Goal: Task Accomplishment & Management: Complete application form

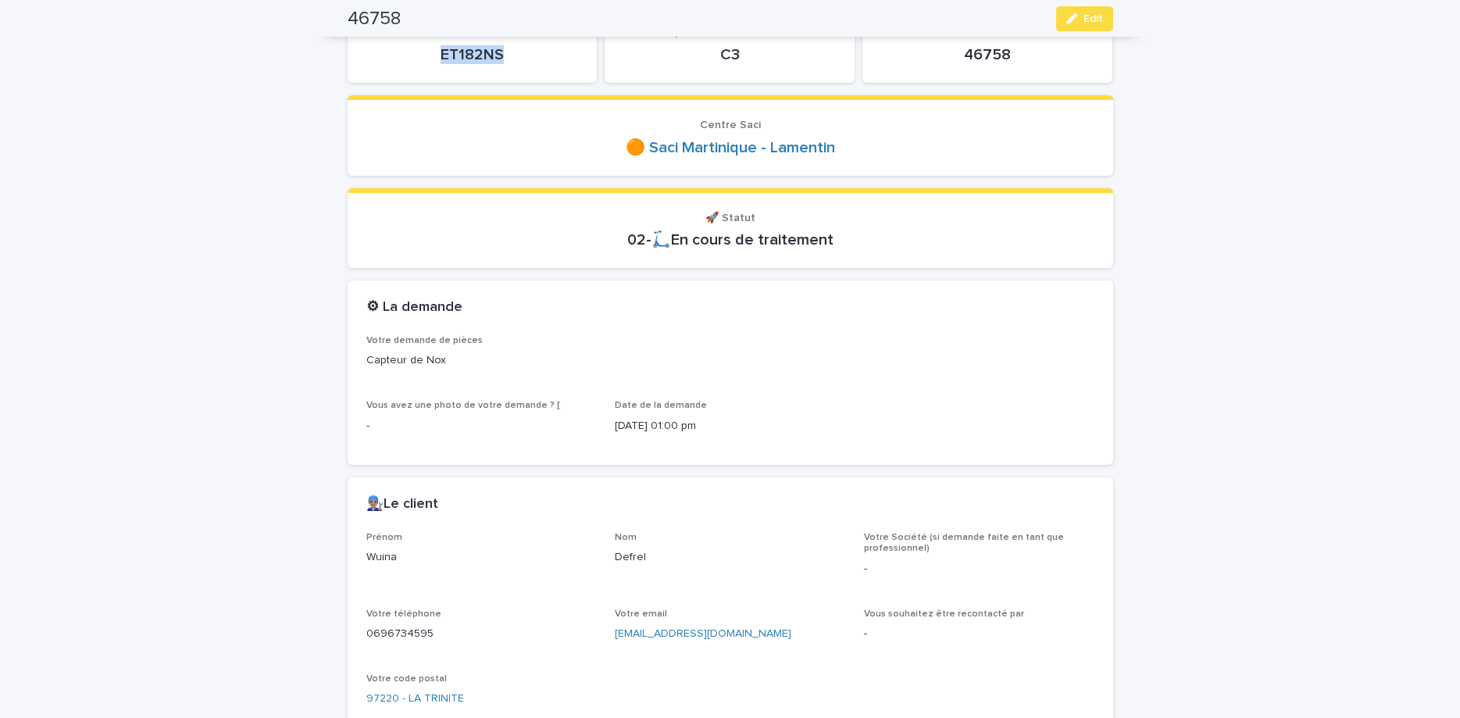
scroll to position [328, 0]
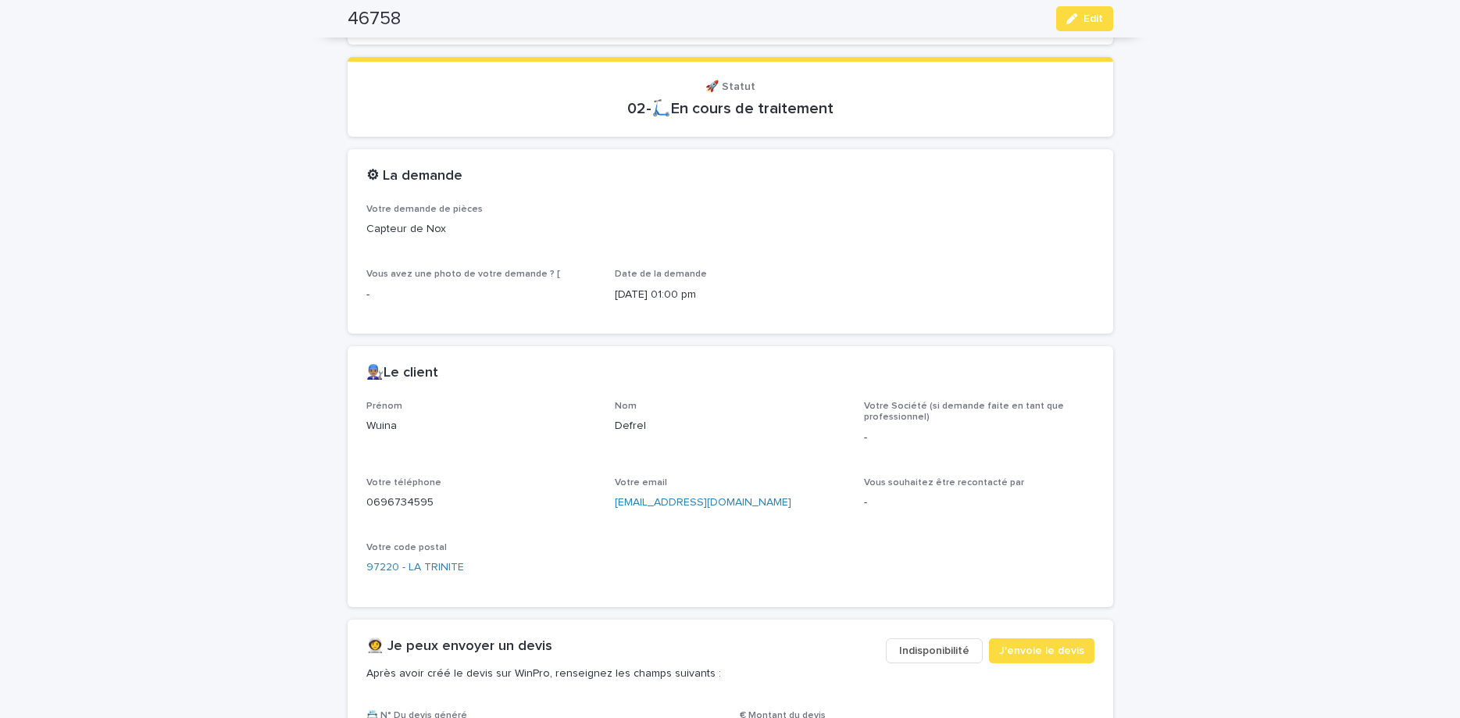
click at [390, 506] on p "0696734595" at bounding box center [481, 503] width 230 height 16
copy p "0696734595"
click at [1077, 24] on button "Edit" at bounding box center [1084, 18] width 57 height 25
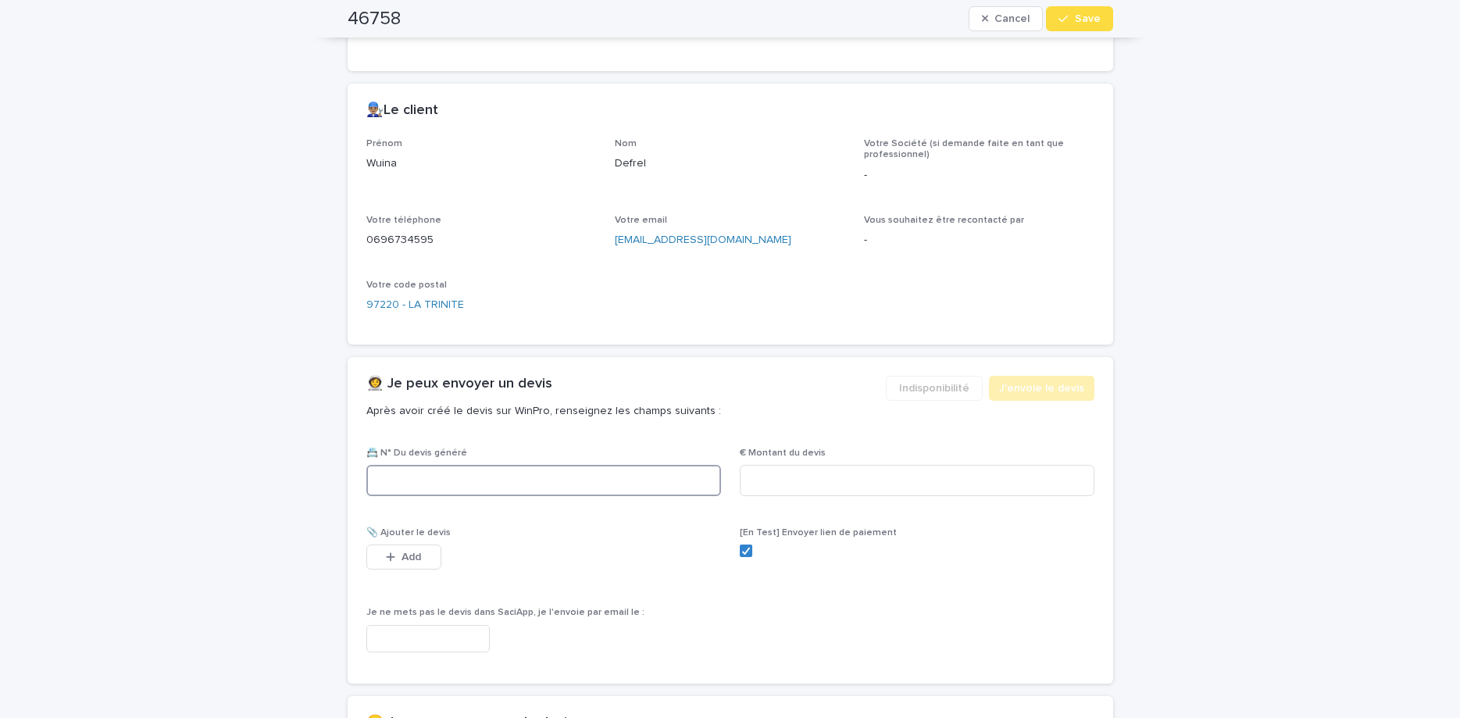
click at [585, 474] on input at bounding box center [543, 480] width 355 height 31
paste input "********"
type input "********"
click at [838, 481] on input at bounding box center [917, 480] width 355 height 31
type input "******"
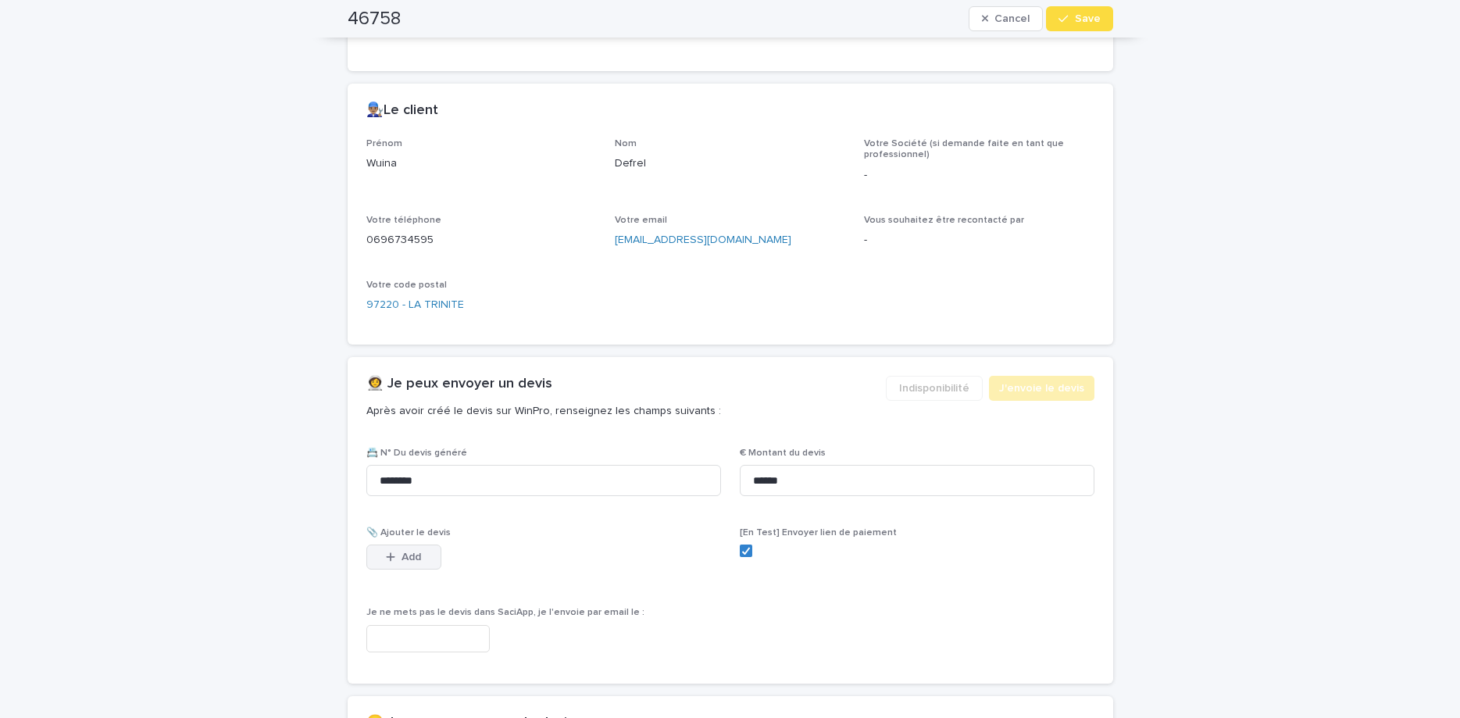
click at [391, 548] on button "Add" at bounding box center [403, 557] width 75 height 25
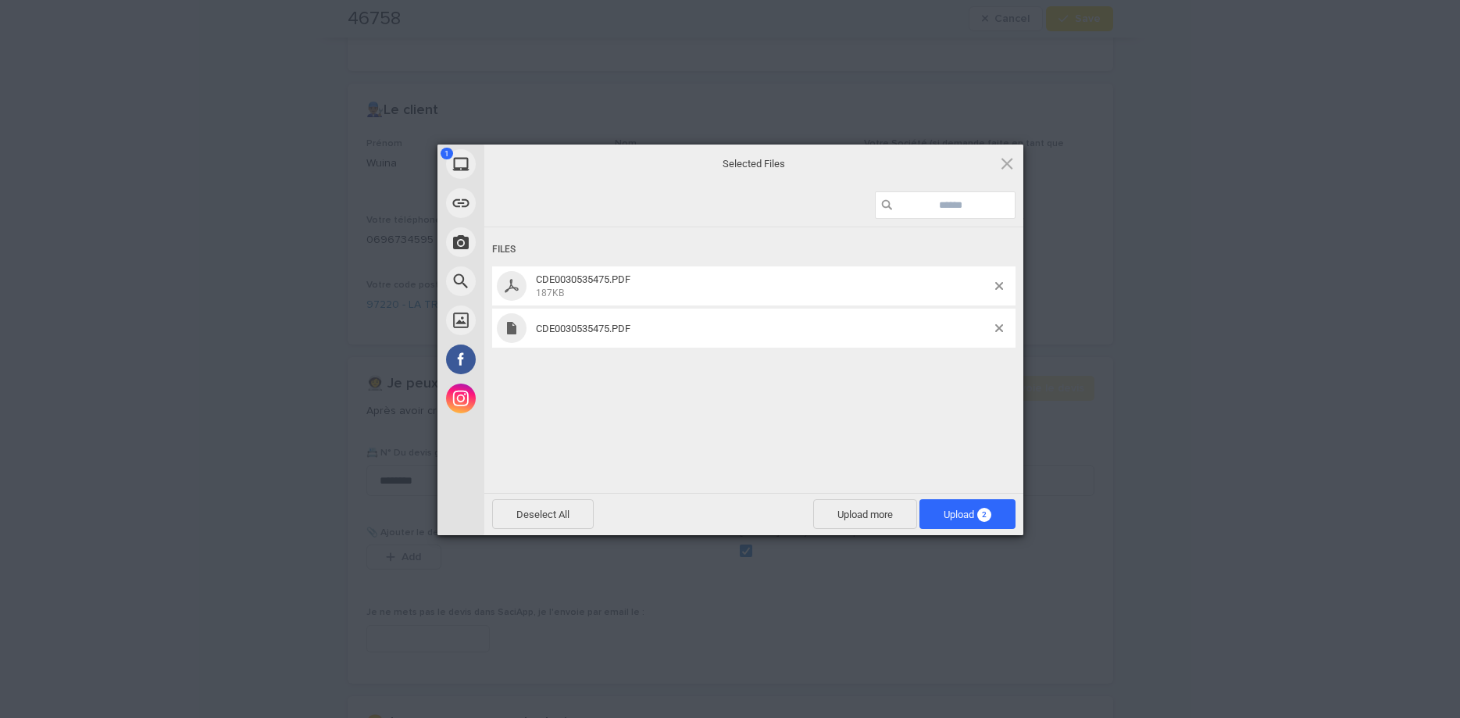
drag, startPoint x: 1315, startPoint y: 2, endPoint x: 917, endPoint y: 367, distance: 540.2
click at [827, 393] on div "Files CDE0030535475.PDF 187KB CDE0030535475.PDF" at bounding box center [753, 358] width 539 height 263
click at [1001, 327] on span at bounding box center [999, 328] width 8 height 8
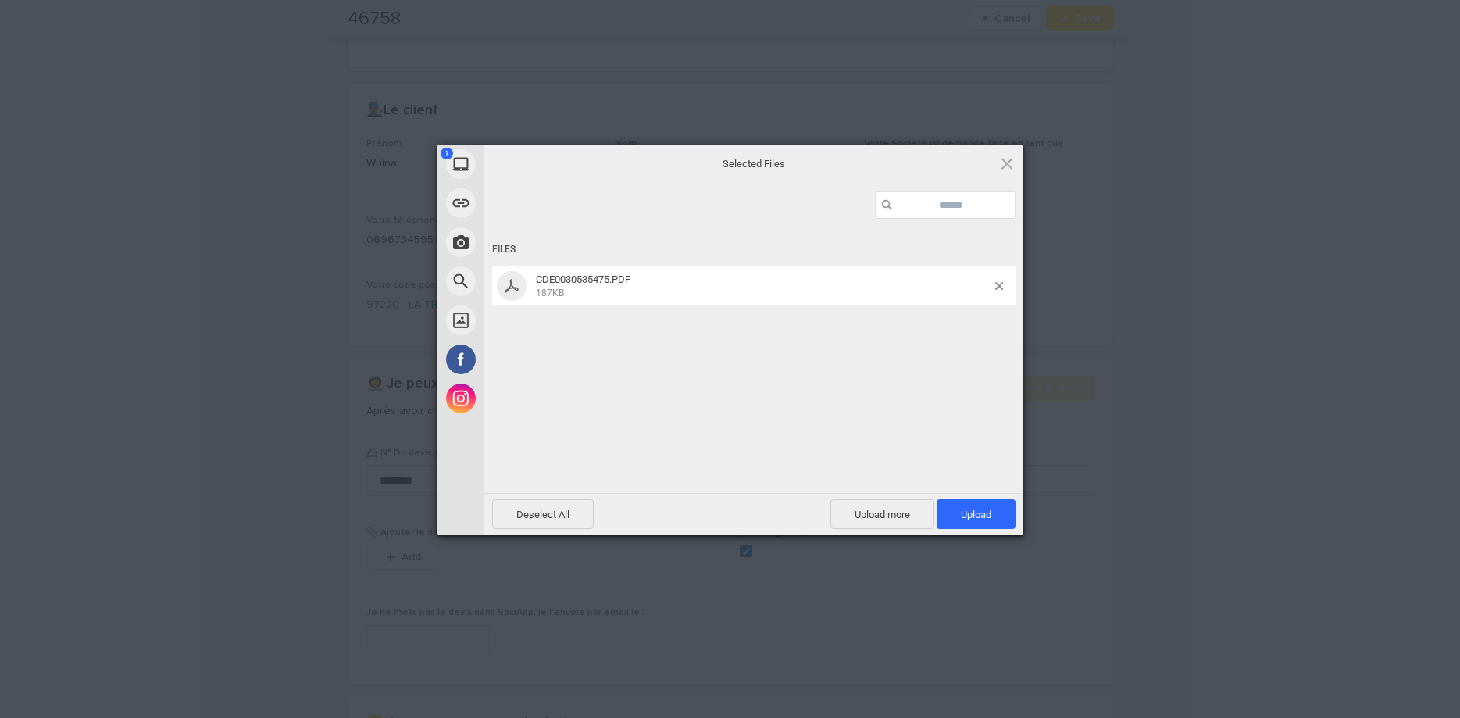
drag, startPoint x: 956, startPoint y: 517, endPoint x: 1000, endPoint y: 441, distance: 87.9
click at [955, 516] on span "Upload 1" at bounding box center [976, 514] width 79 height 30
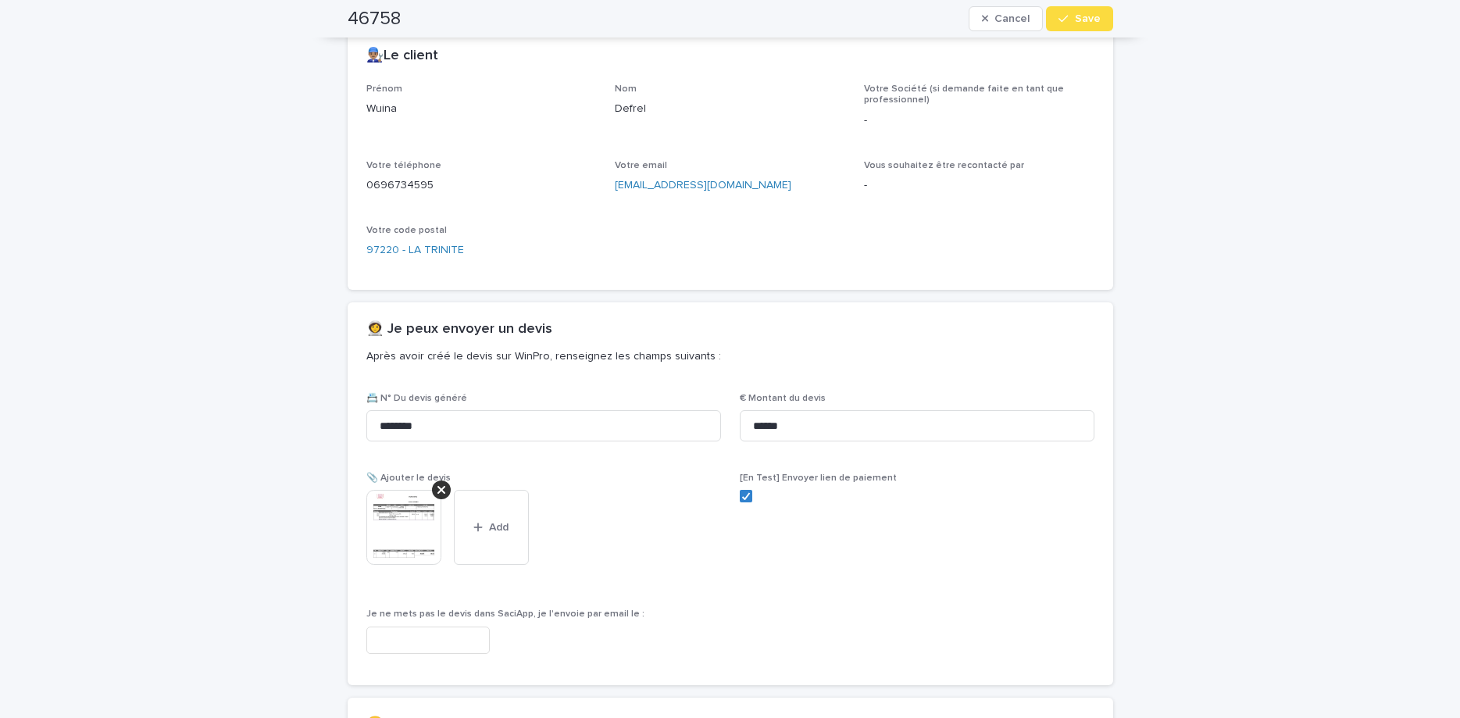
click at [1084, 23] on span "Save" at bounding box center [1088, 18] width 26 height 11
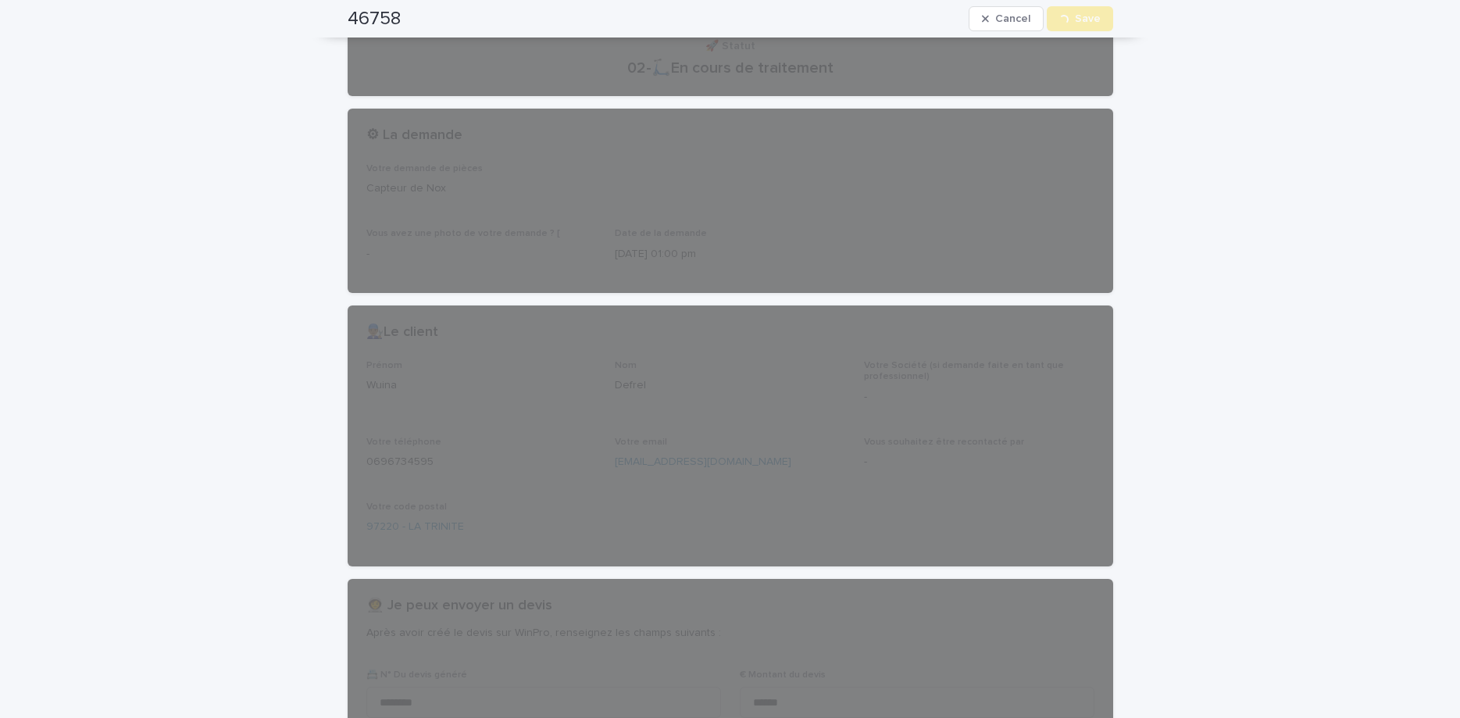
scroll to position [0, 0]
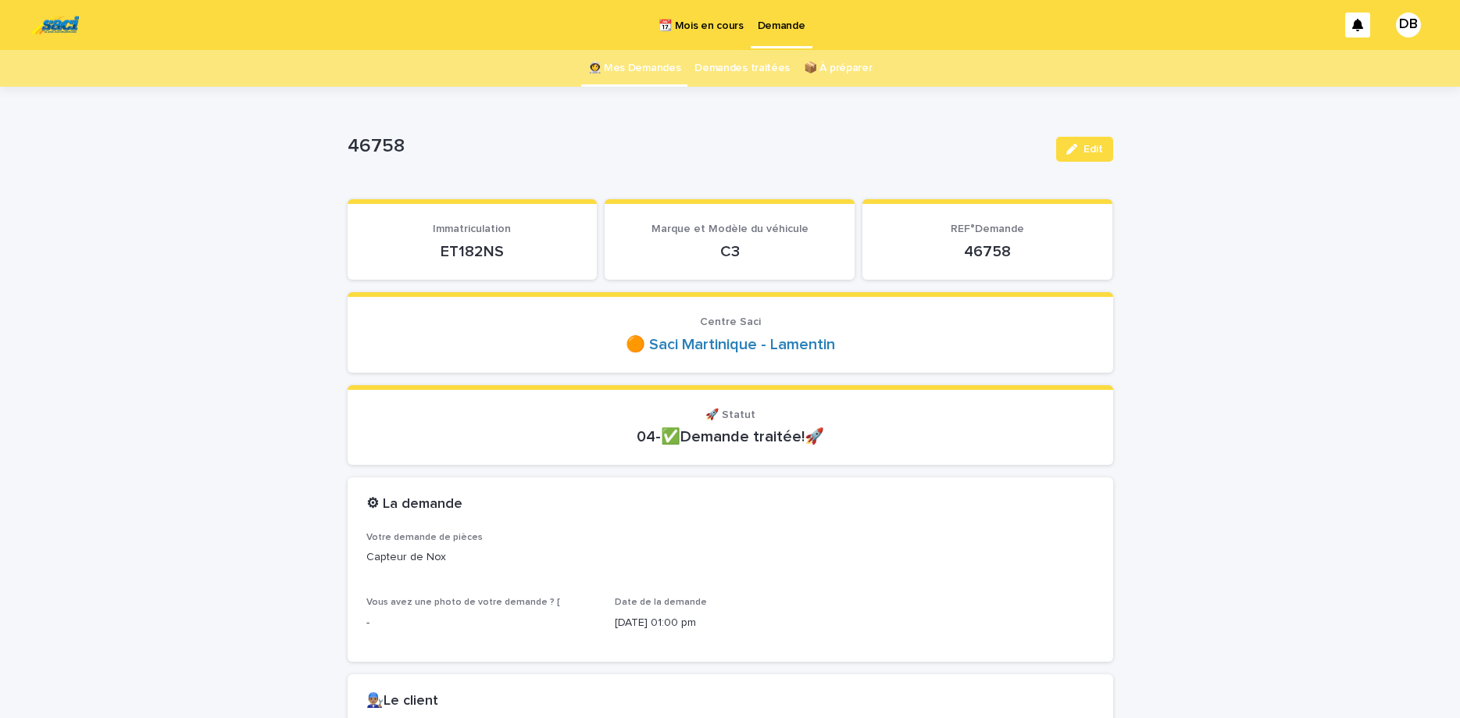
click at [652, 62] on link "👩‍🚀 Mes Demandes" at bounding box center [634, 68] width 93 height 37
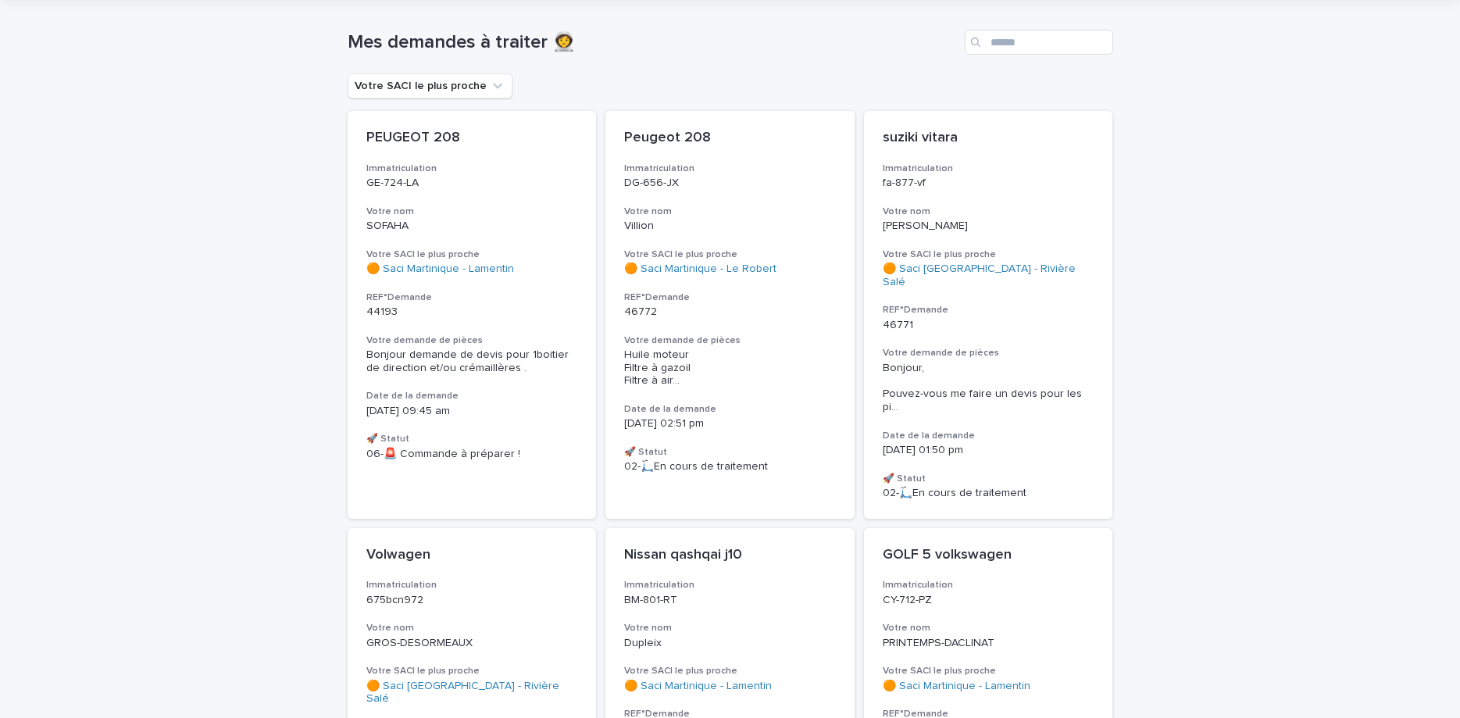
scroll to position [78, 0]
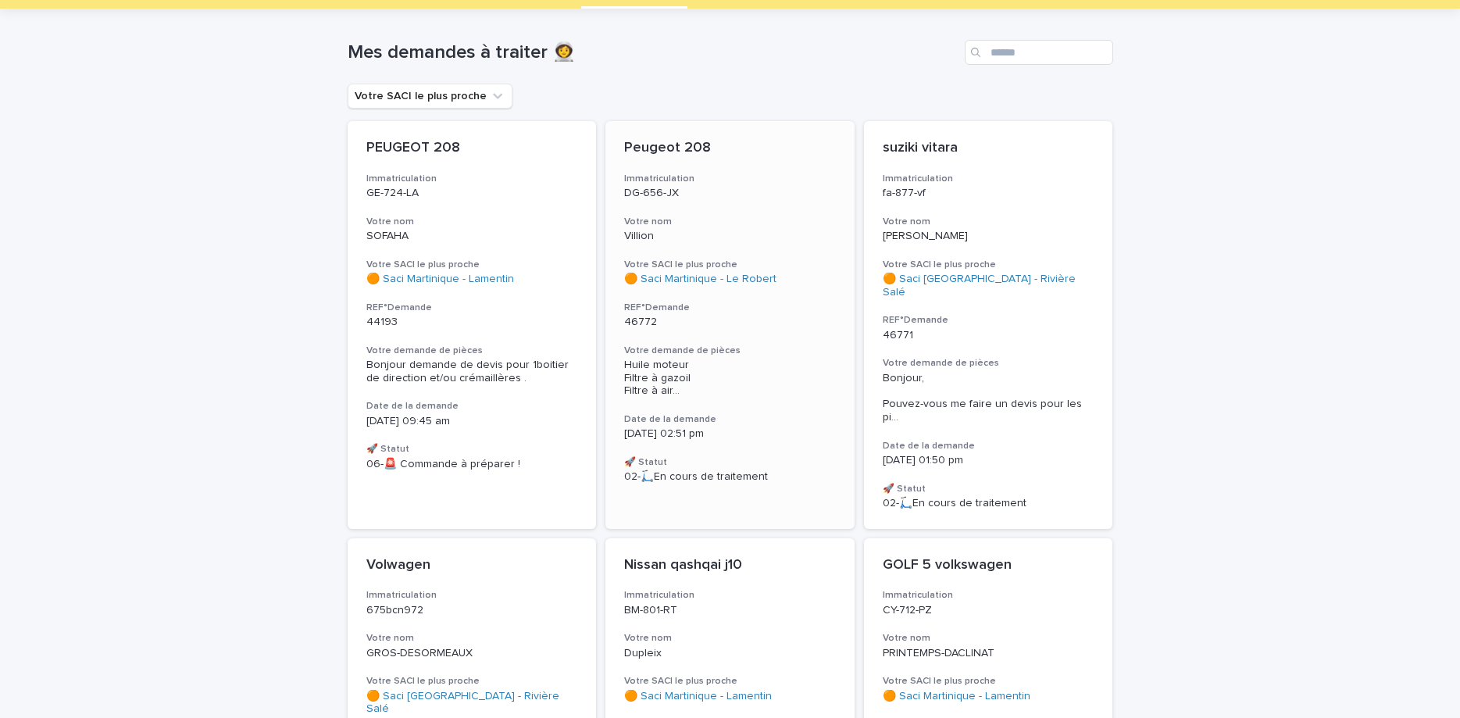
click at [757, 198] on p "DG-656-JX" at bounding box center [730, 193] width 212 height 13
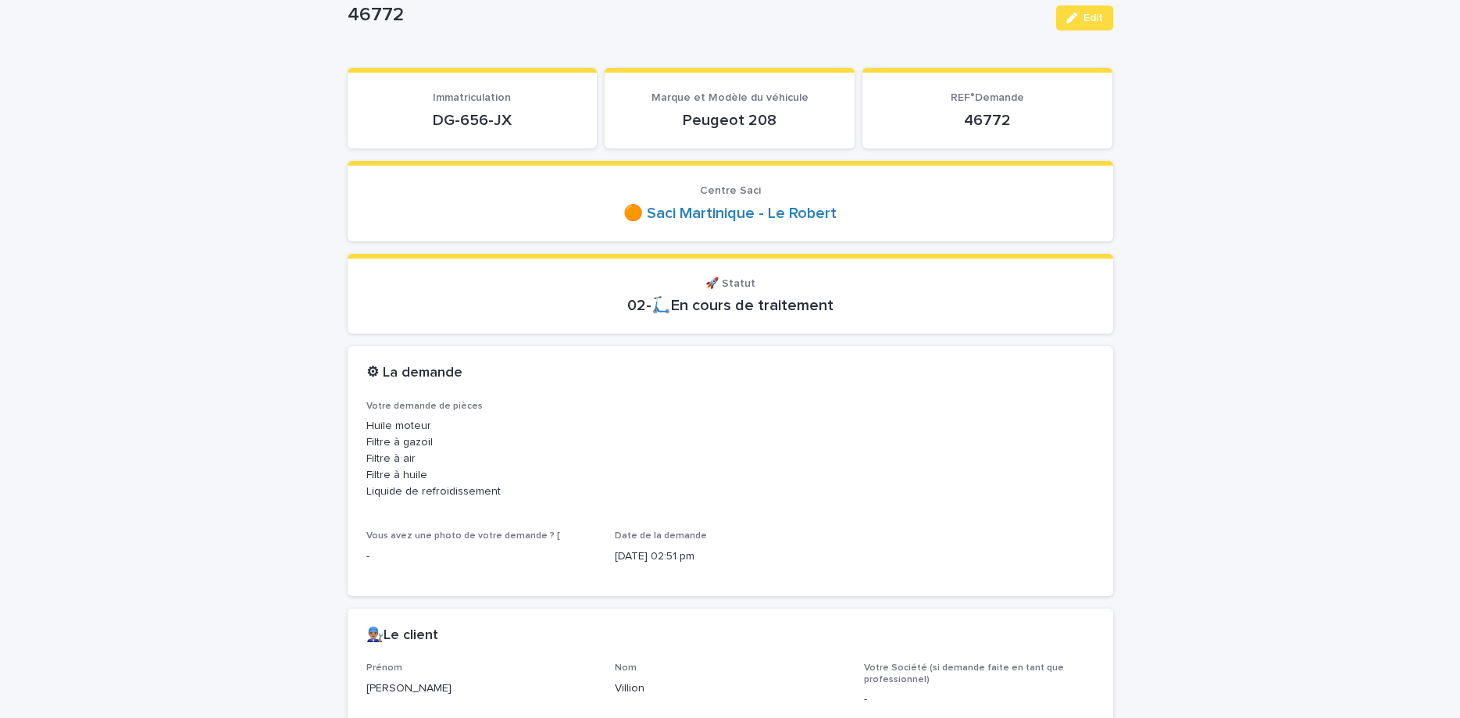
scroll to position [66, 0]
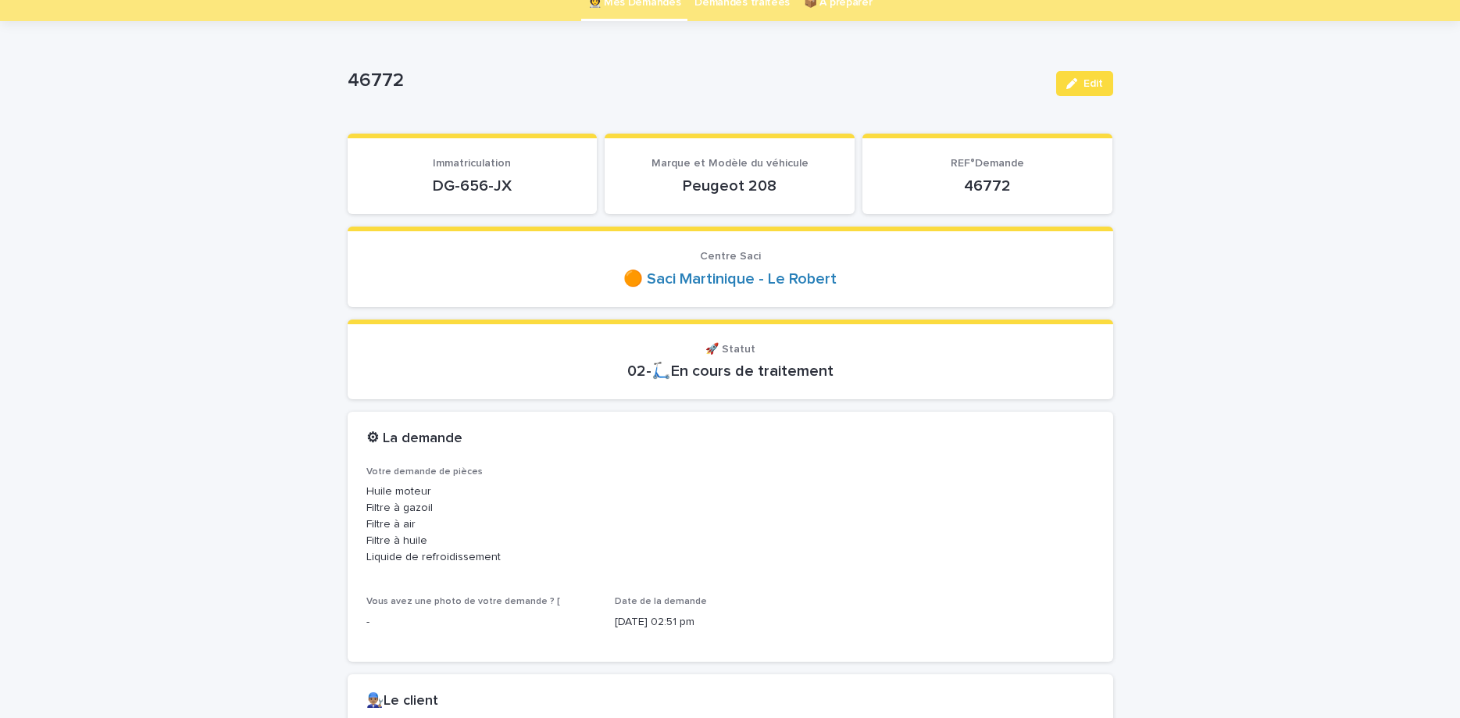
click at [475, 188] on p "DG-656-JX" at bounding box center [472, 186] width 213 height 19
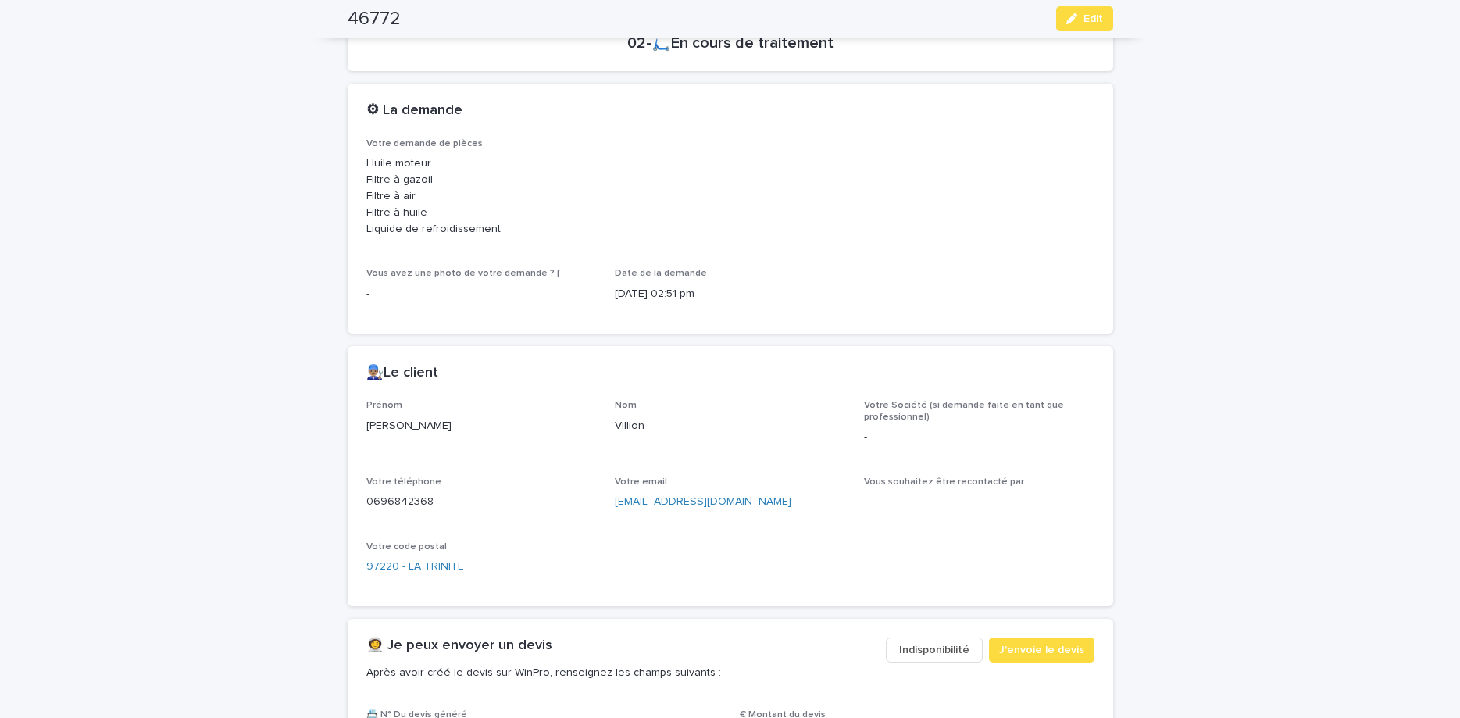
scroll to position [459, 0]
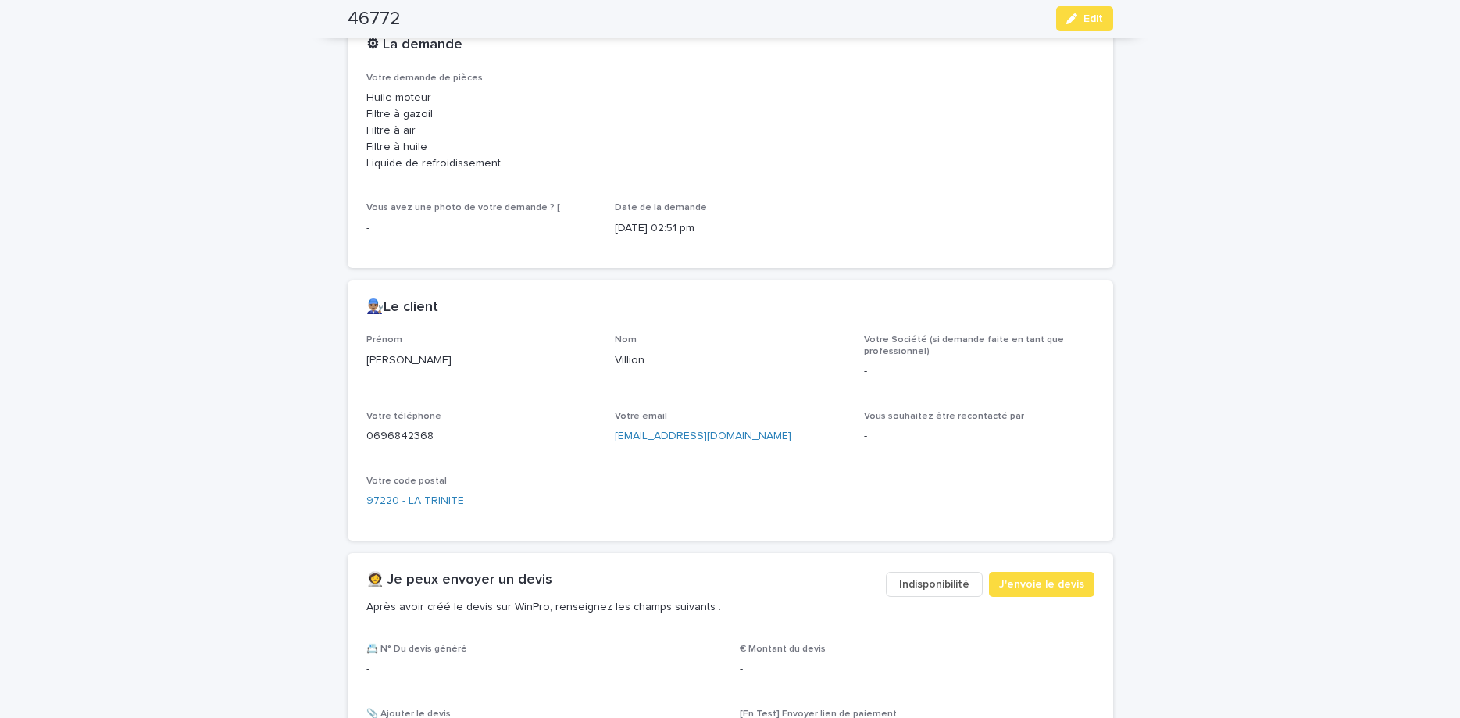
click at [391, 435] on p "0696842368" at bounding box center [481, 436] width 230 height 16
copy p "0696842368"
click at [1077, 20] on icon "button" at bounding box center [1072, 18] width 11 height 11
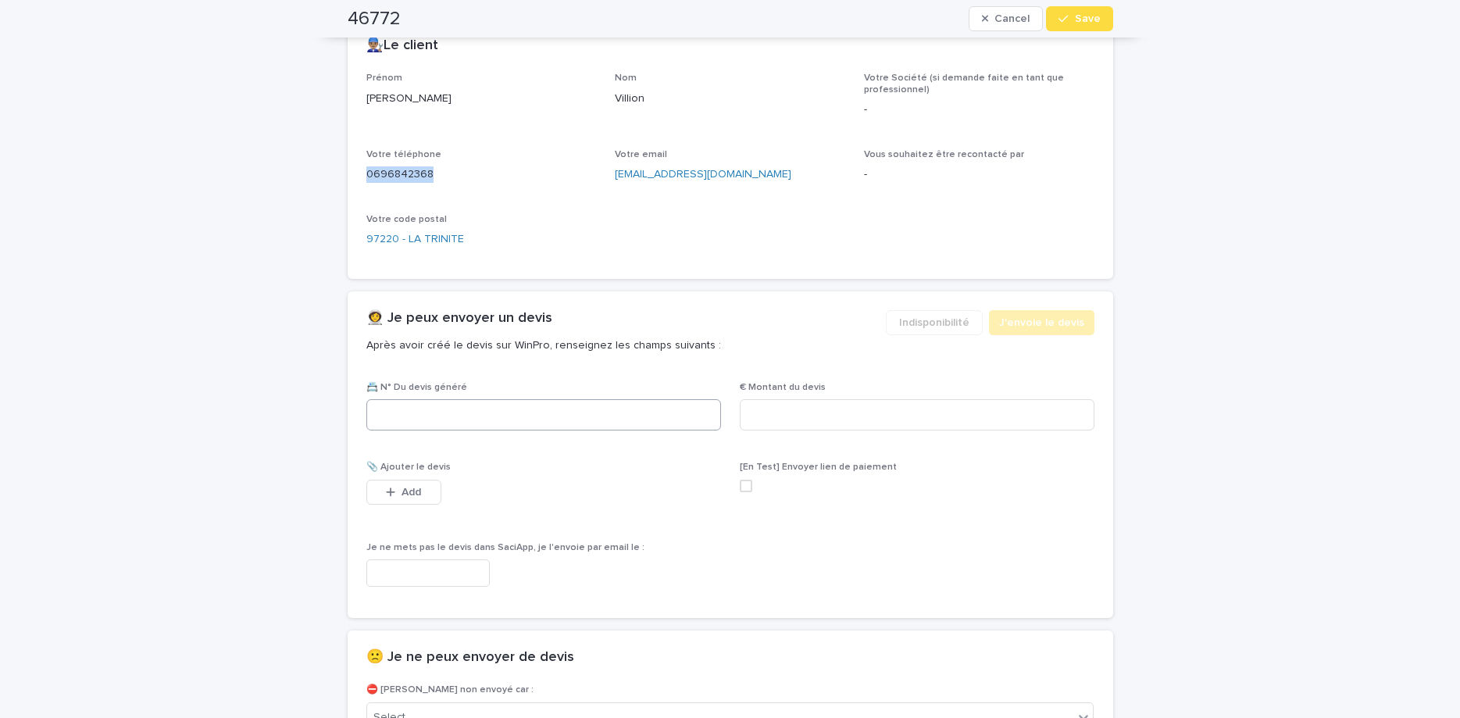
scroll to position [722, 0]
click at [623, 422] on input at bounding box center [543, 413] width 355 height 31
paste input "********"
type input "********"
click at [954, 405] on input at bounding box center [917, 413] width 355 height 31
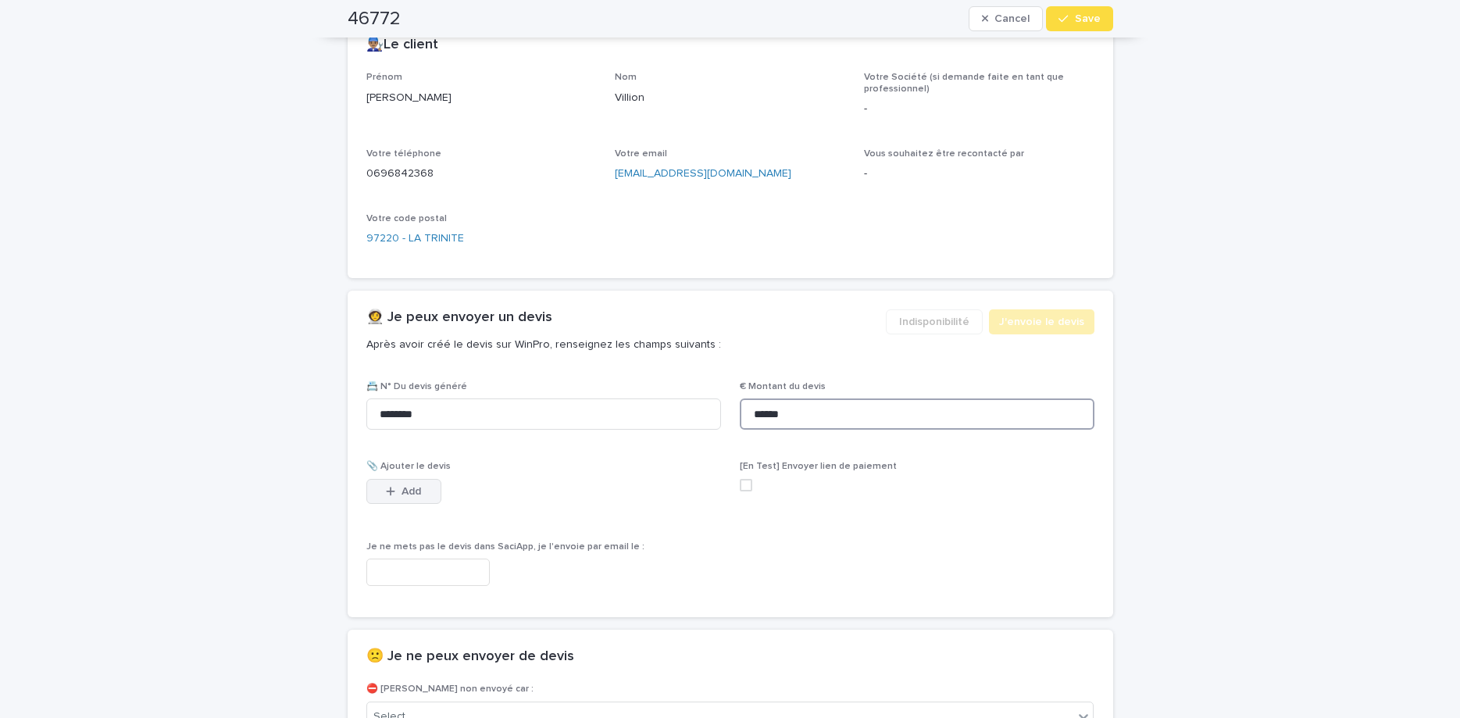
type input "******"
click at [397, 488] on div "button" at bounding box center [394, 491] width 16 height 11
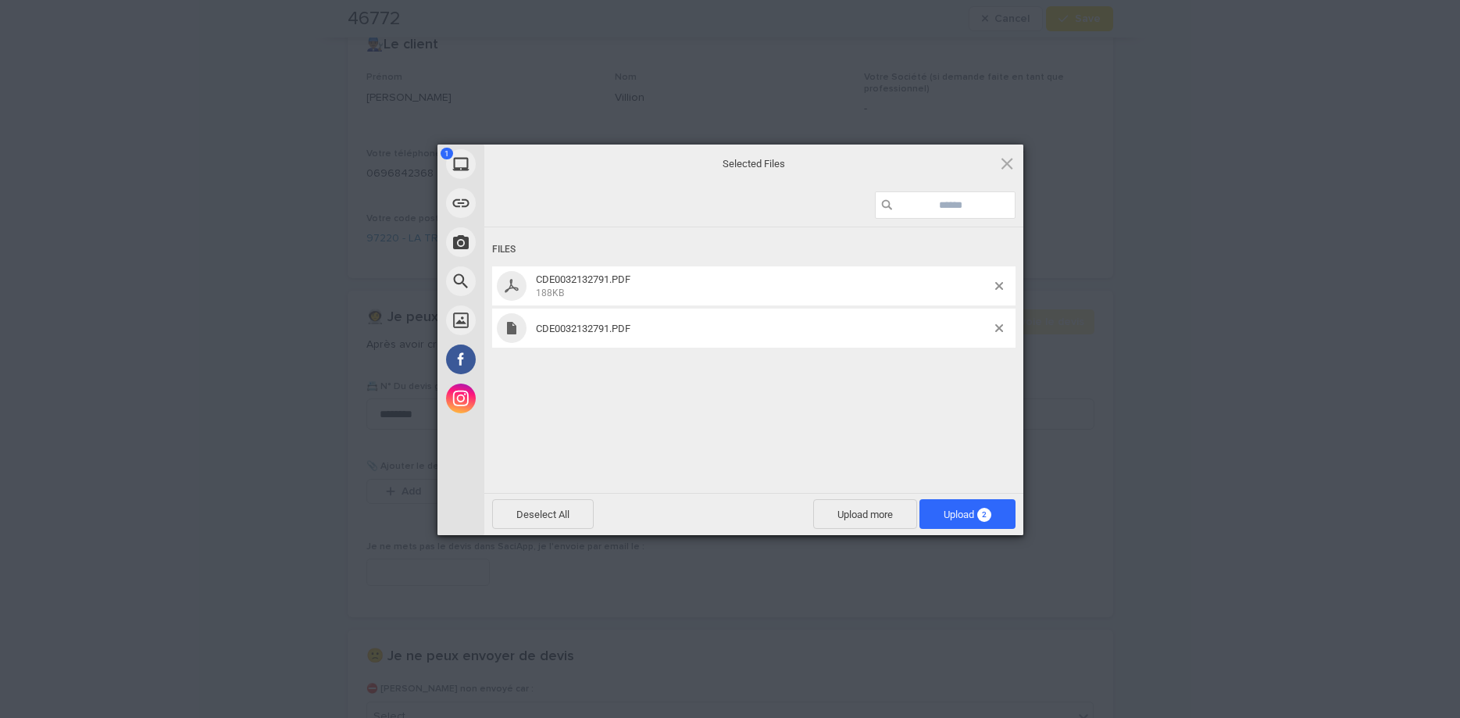
drag, startPoint x: 858, startPoint y: 379, endPoint x: 981, endPoint y: 344, distance: 127.6
click at [869, 382] on div "Files CDE0032132791.PDF 188KB CDE0032132791.PDF" at bounding box center [753, 358] width 539 height 263
click at [1000, 331] on span at bounding box center [999, 328] width 8 height 8
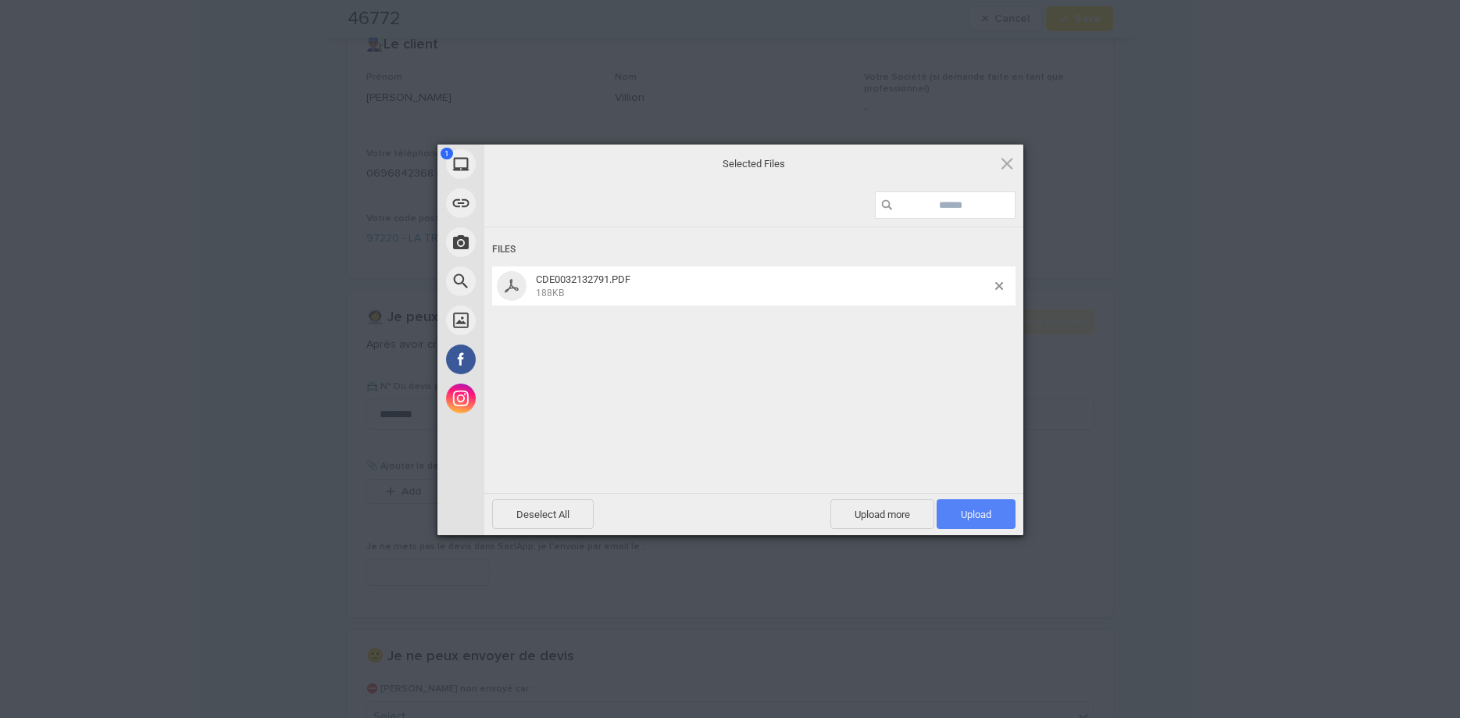
click at [966, 513] on span "Upload 1" at bounding box center [976, 515] width 30 height 12
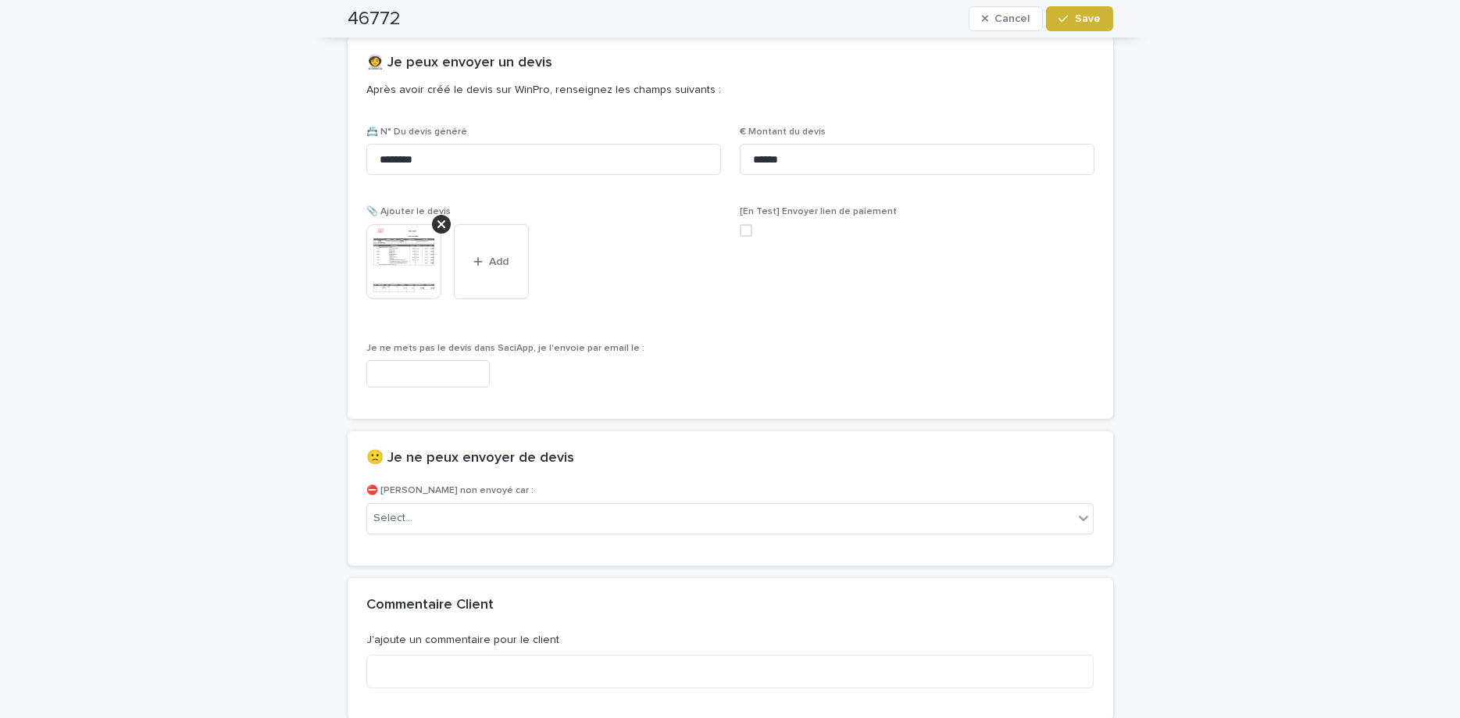
click at [1068, 20] on icon "button" at bounding box center [1063, 18] width 9 height 11
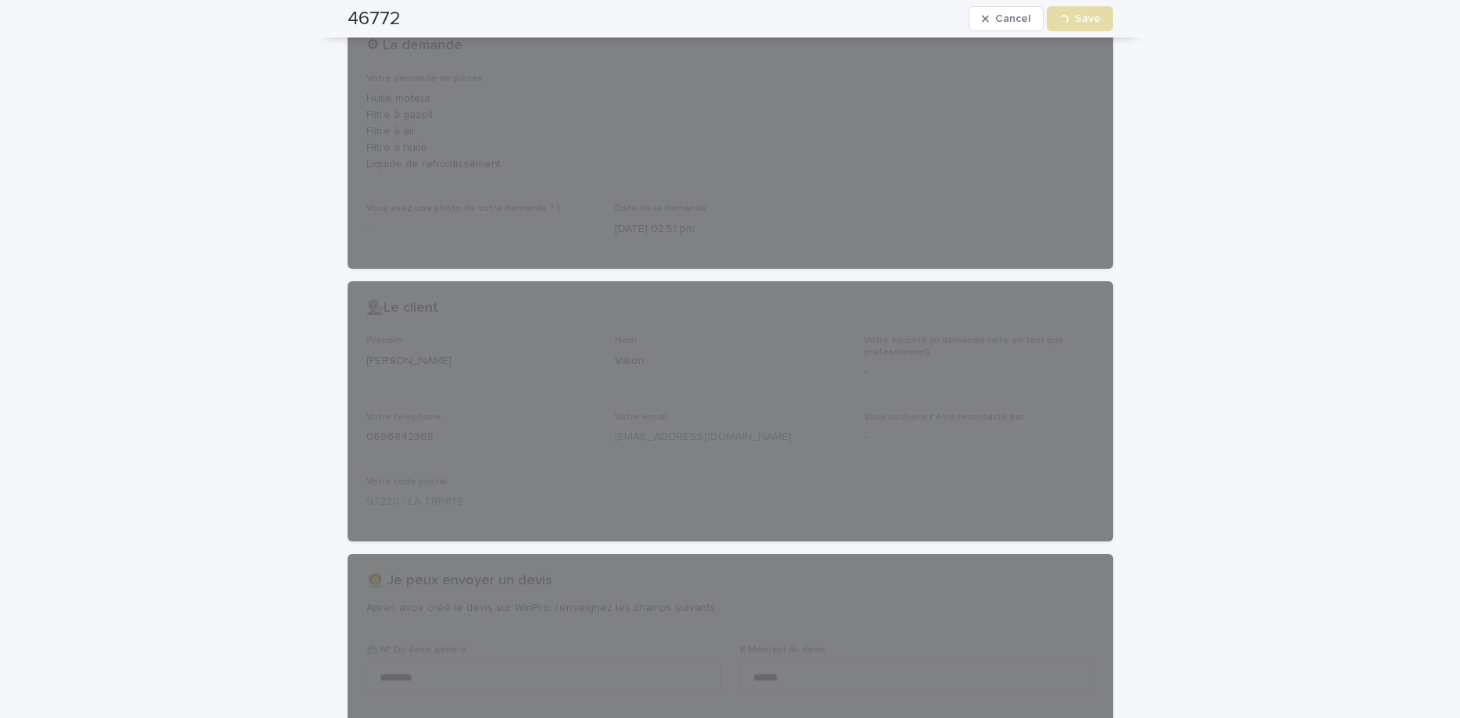
scroll to position [0, 0]
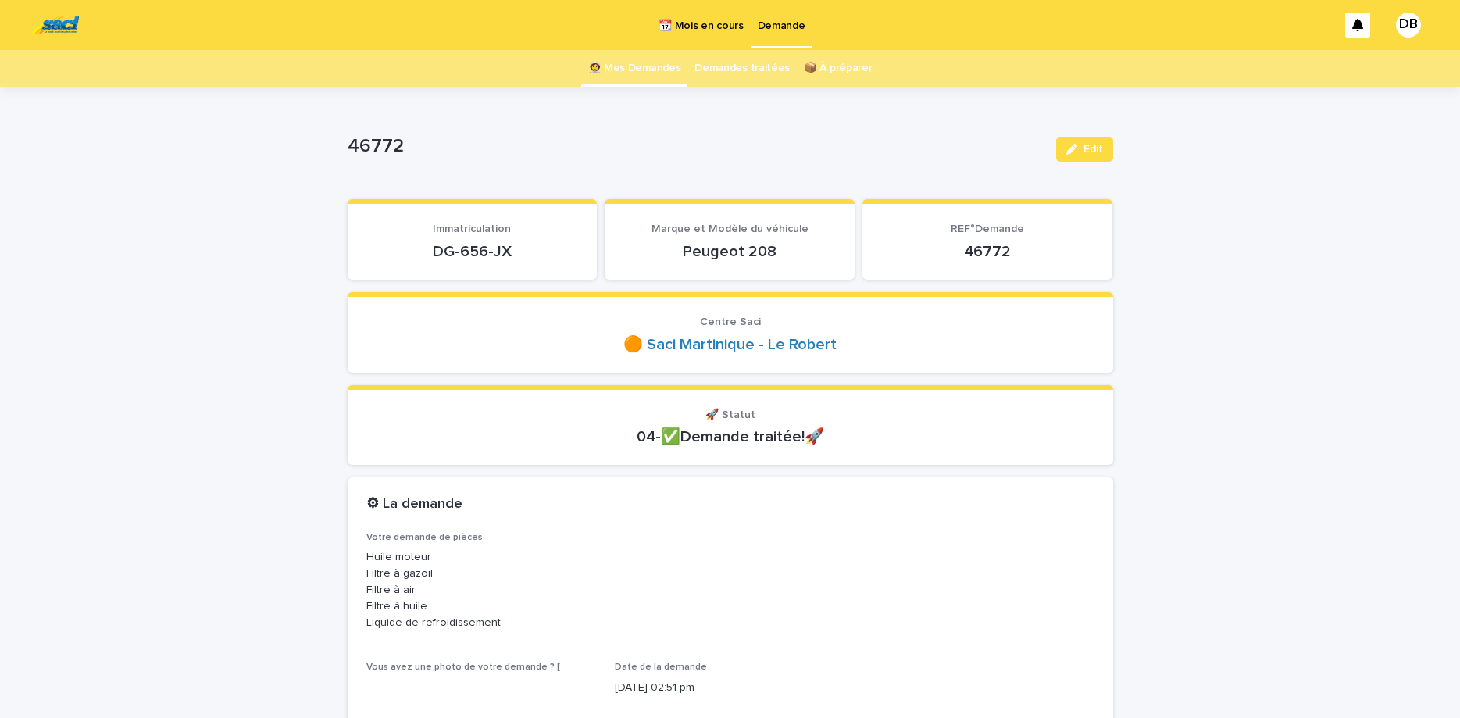
click at [629, 76] on link "👩‍🚀 Mes Demandes" at bounding box center [634, 68] width 93 height 37
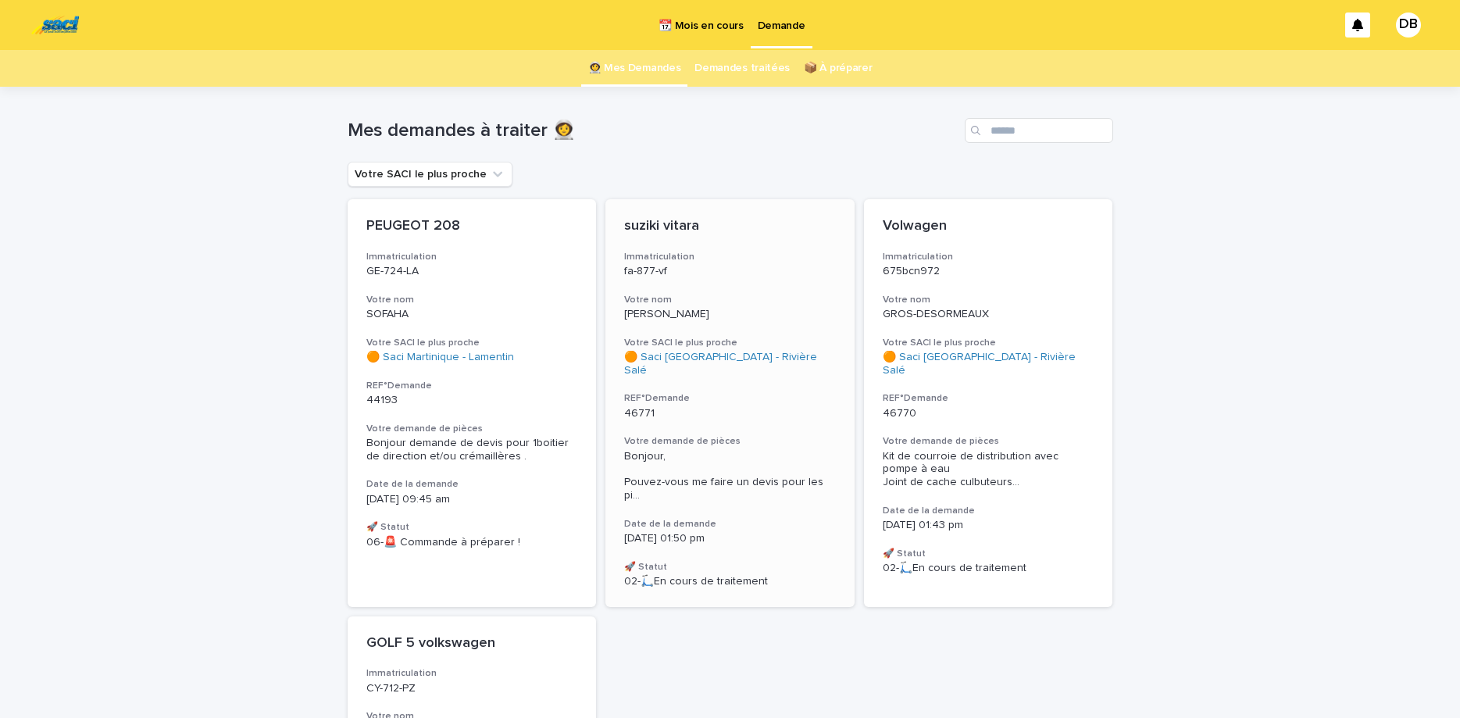
click at [757, 259] on h3 "Immatriculation" at bounding box center [730, 257] width 212 height 13
